Goal: Information Seeking & Learning: Learn about a topic

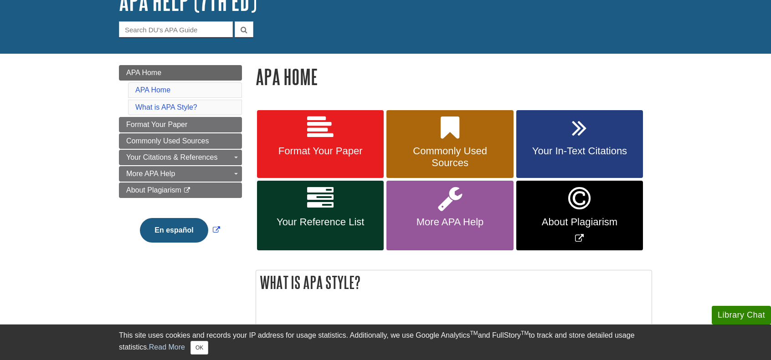
scroll to position [91, 0]
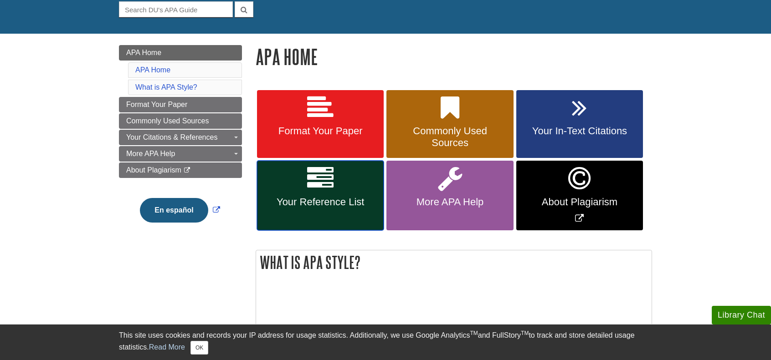
click at [333, 205] on span "Your Reference List" at bounding box center [320, 202] width 113 height 12
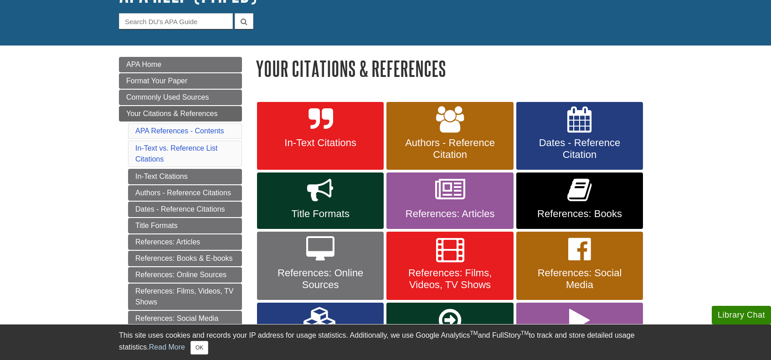
scroll to position [91, 0]
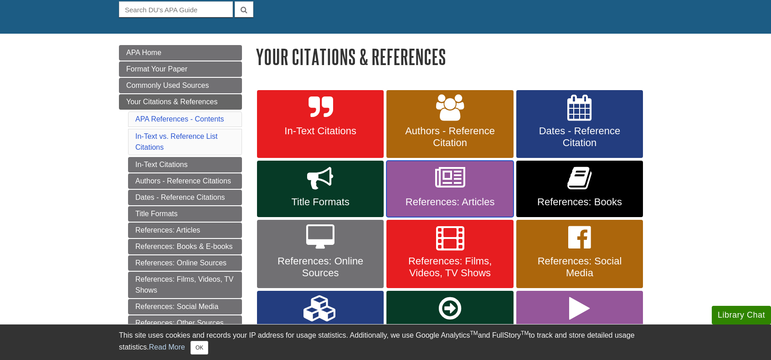
click at [449, 192] on link "References: Articles" at bounding box center [449, 189] width 127 height 56
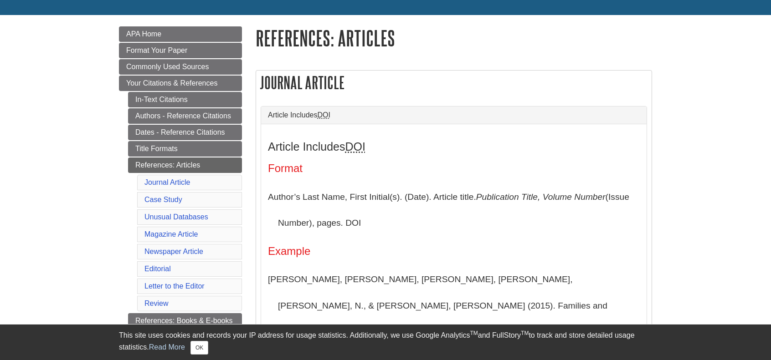
scroll to position [137, 0]
